Goal: Navigation & Orientation: Find specific page/section

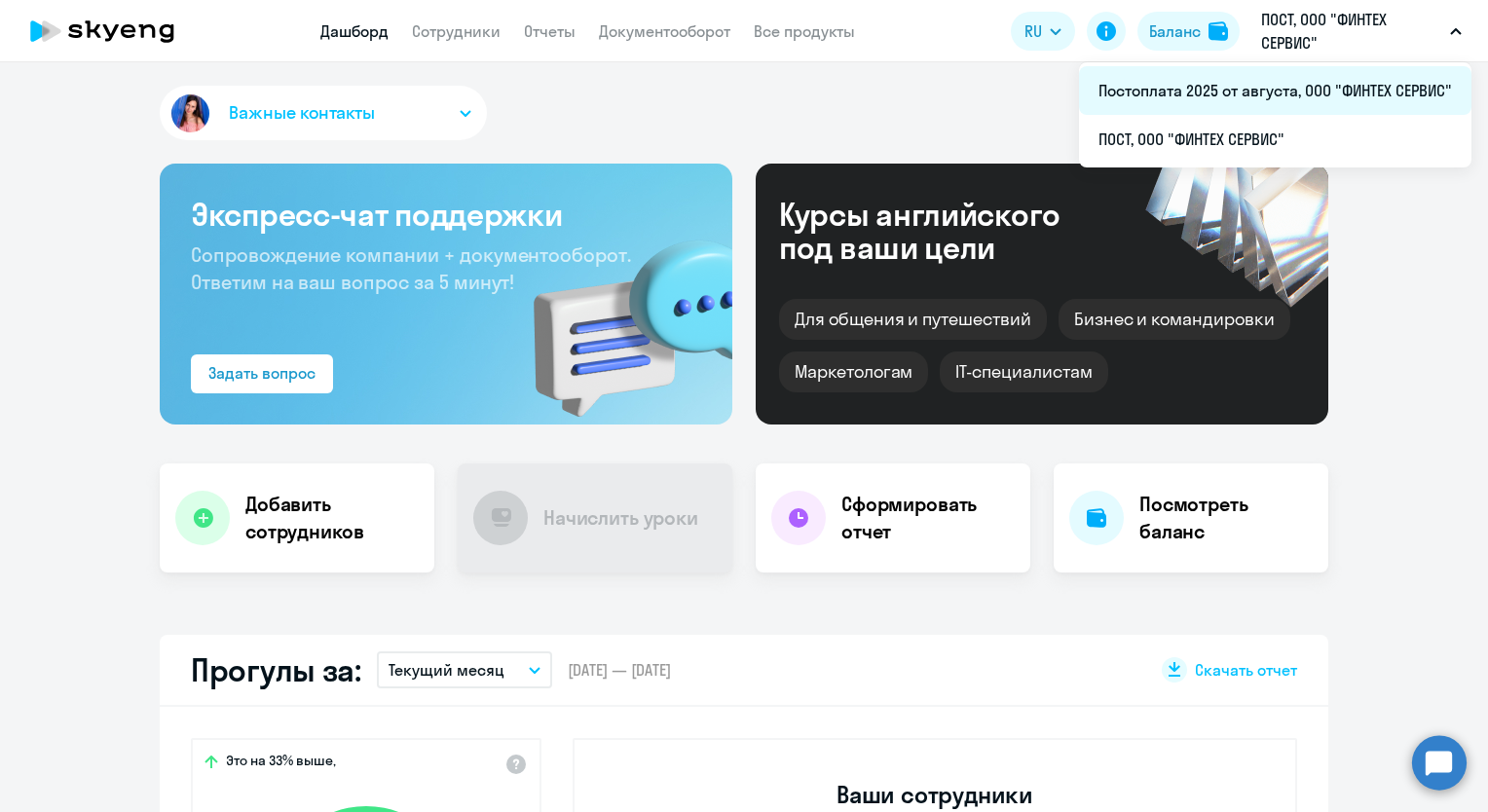
click at [1284, 78] on li "Постоплата 2025 от августа, ООО "ФИНТЕХ СЕРВИС"" at bounding box center [1275, 90] width 392 height 48
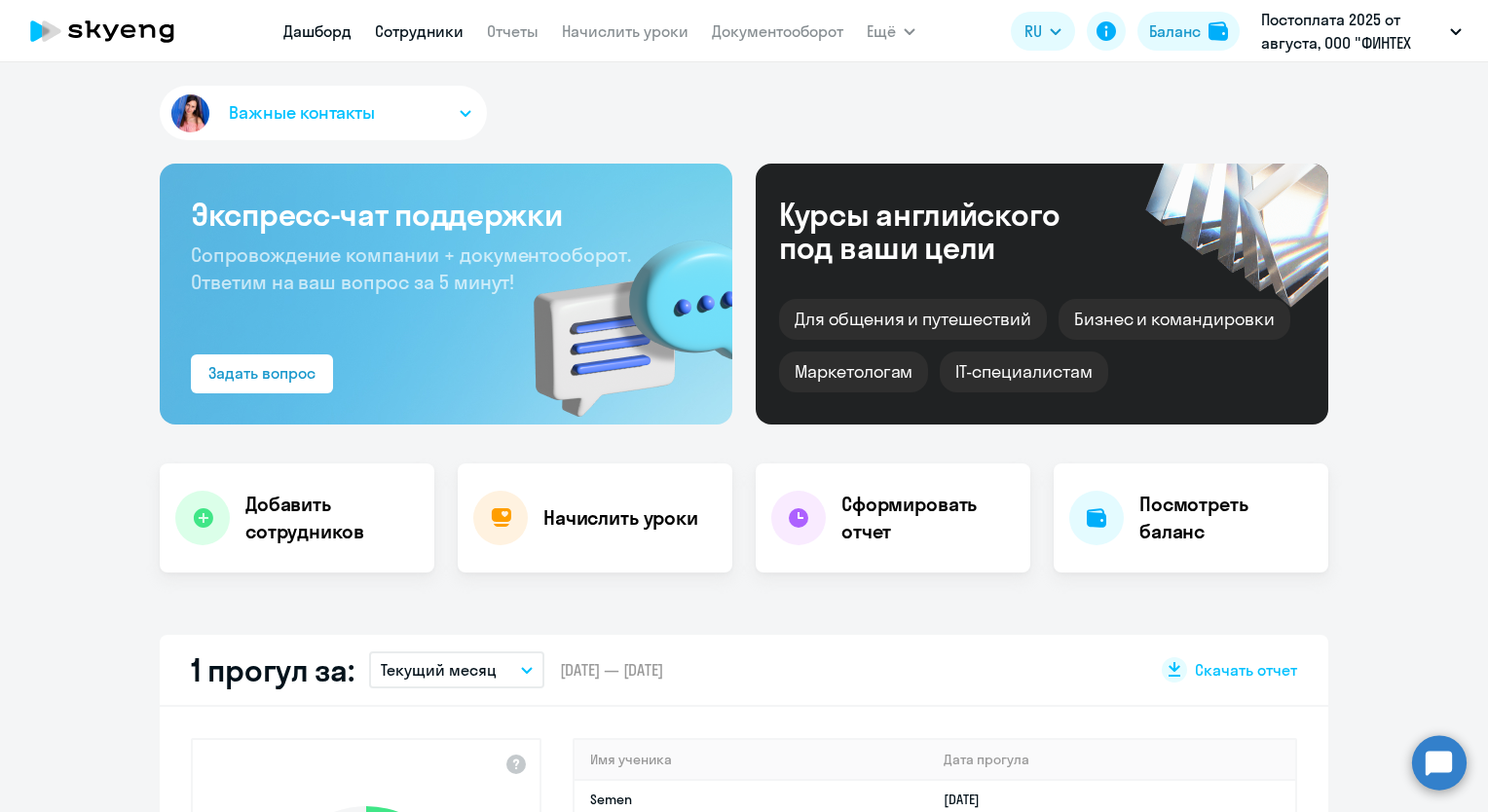
click at [424, 32] on link "Сотрудники" at bounding box center [420, 31] width 89 height 20
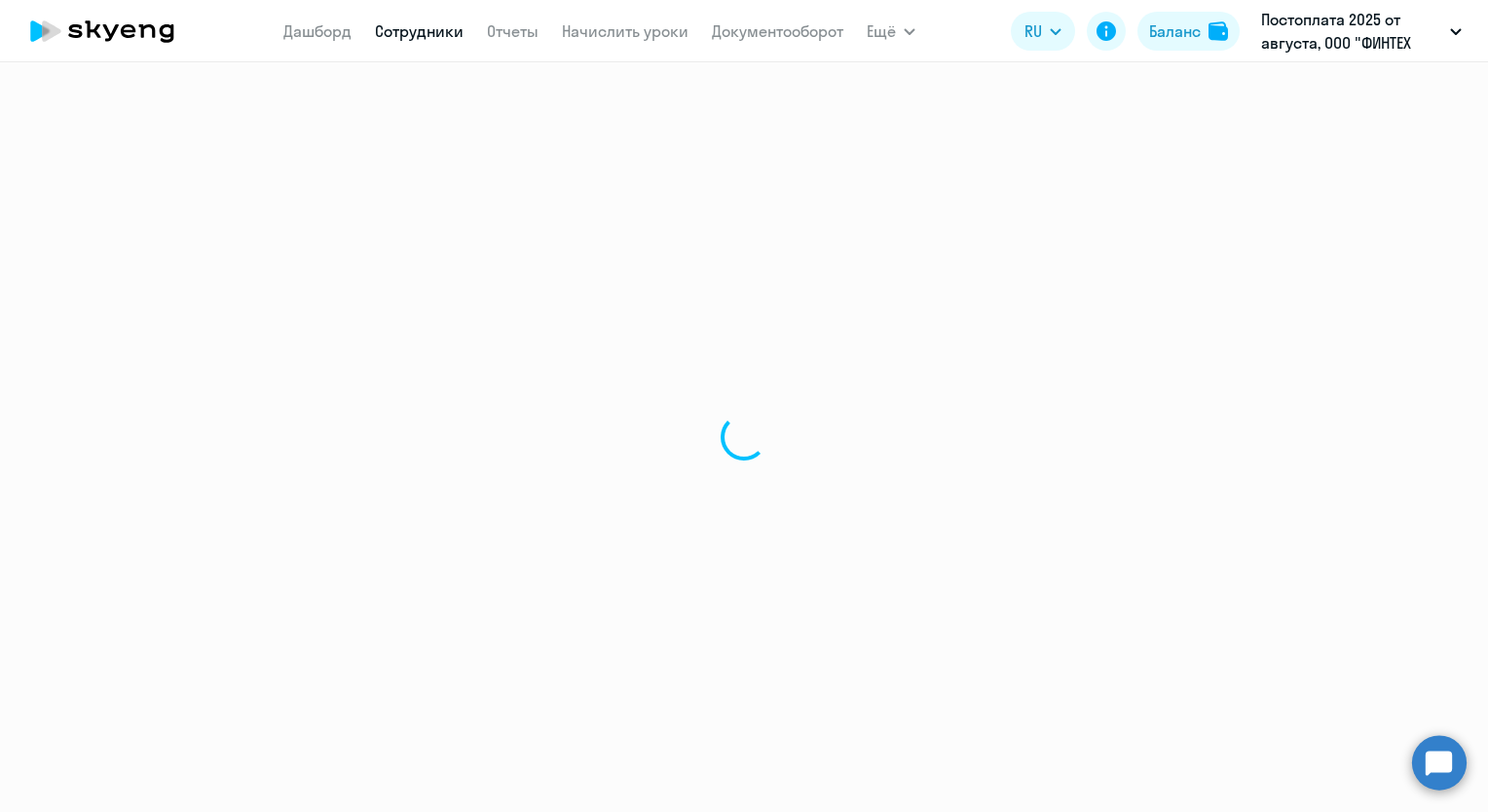
select select "30"
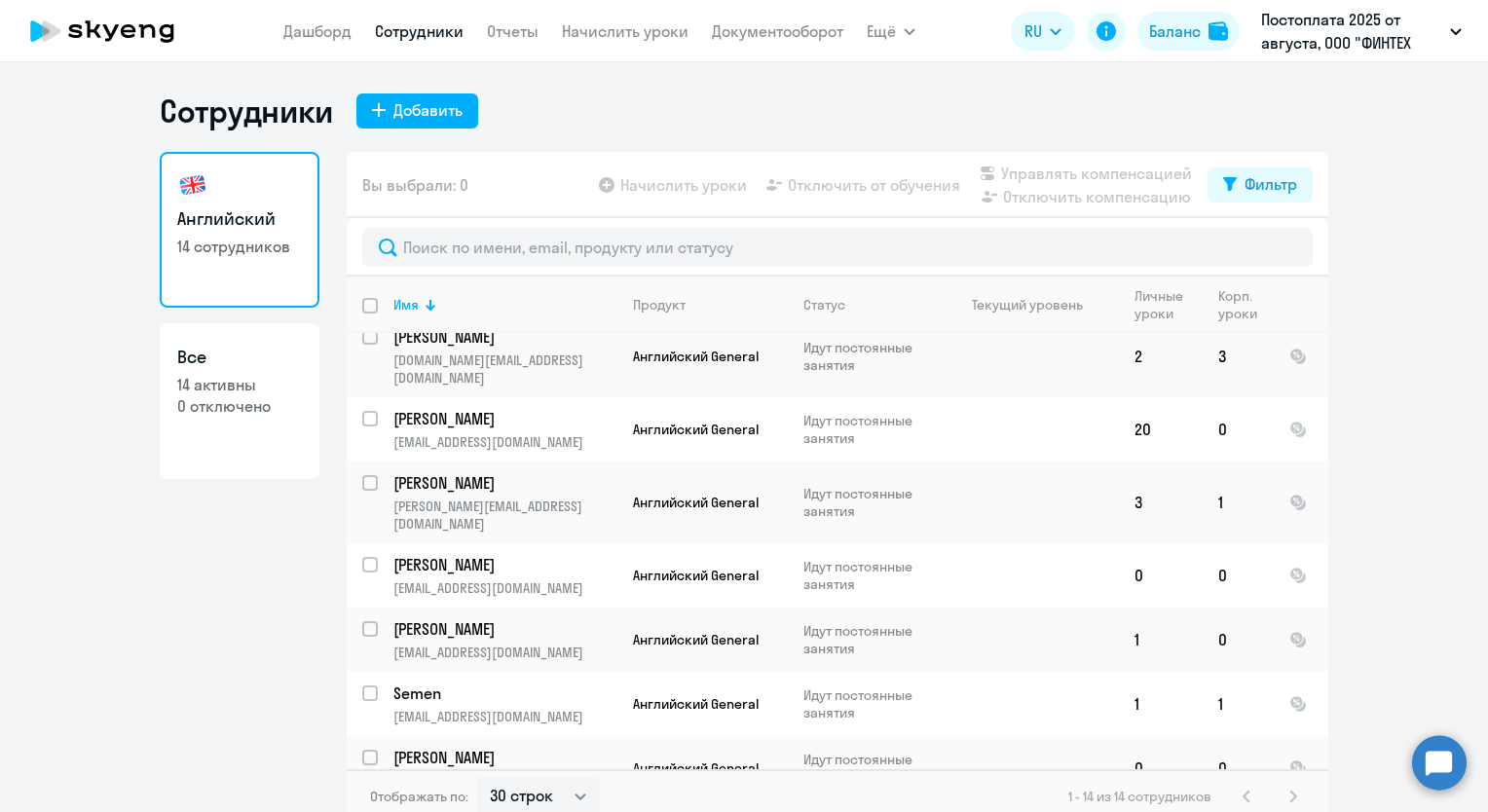
scroll to position [468, 0]
click at [312, 48] on nav "[PERSON_NAME] Отчеты Начислить уроки Документооборот" at bounding box center [563, 31] width 560 height 39
click at [312, 42] on app-menu-item-link "Дашборд" at bounding box center [317, 31] width 68 height 25
click at [340, 25] on link "Дашборд" at bounding box center [317, 31] width 68 height 20
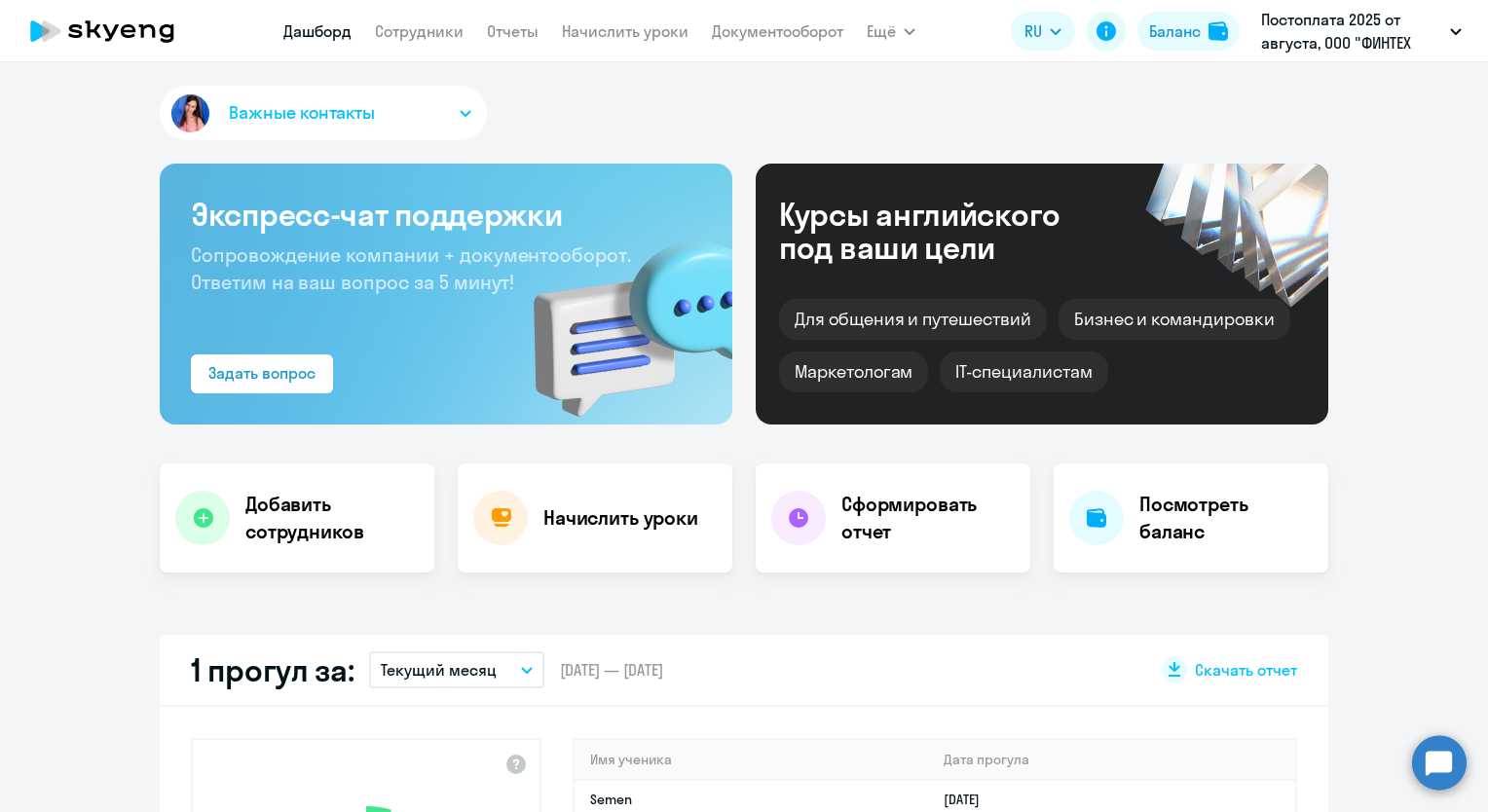
select select "30"
click at [154, 36] on icon at bounding box center [147, 31] width 17 height 14
